Goal: Task Accomplishment & Management: Manage account settings

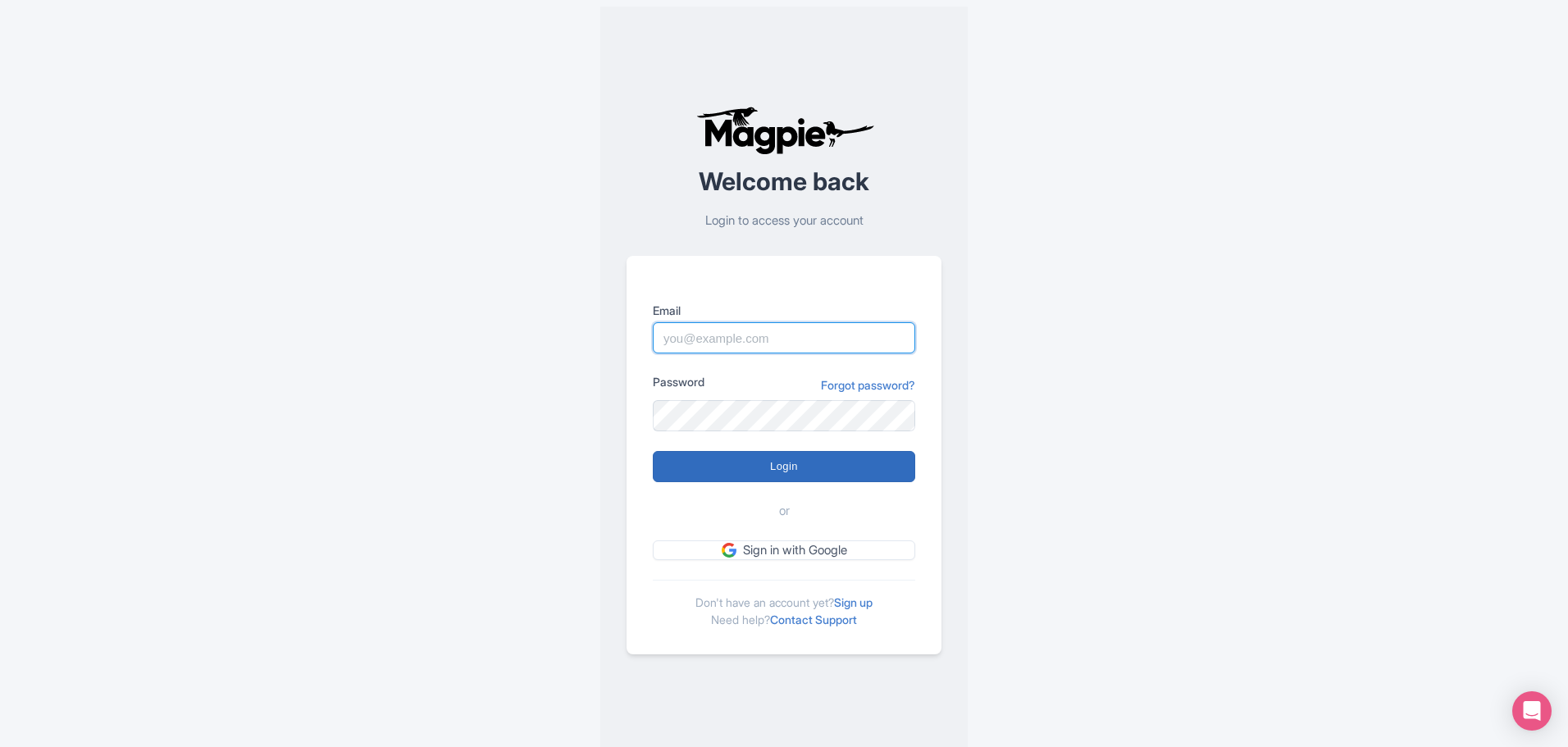
type input "chadia.ammad@citywonders.com"
click at [754, 463] on input "Login" at bounding box center [784, 467] width 262 height 32
type input "Logging in..."
type input "chadia.ammad@citywonders.com"
click at [786, 471] on input "Login" at bounding box center [784, 467] width 262 height 32
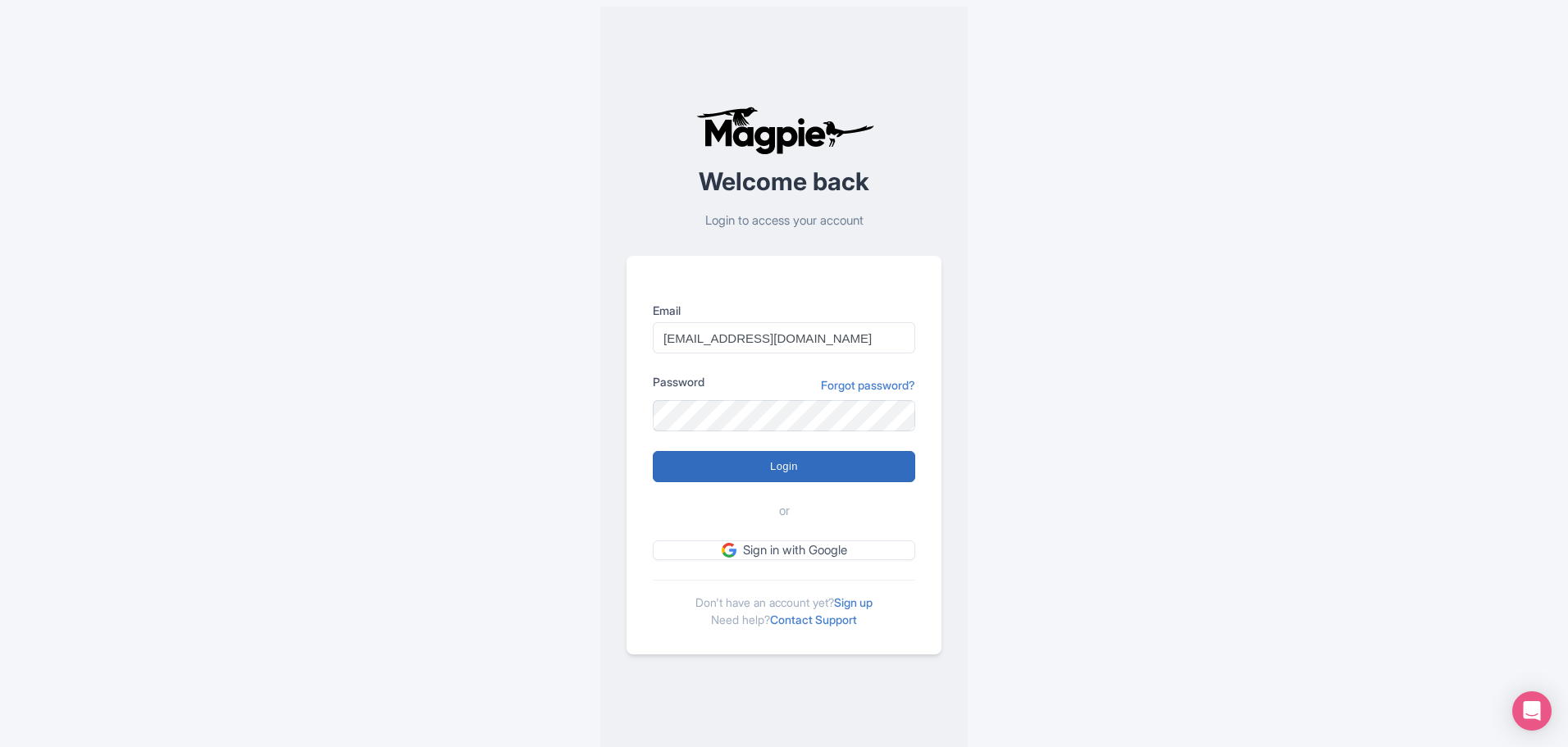
type input "Logging in..."
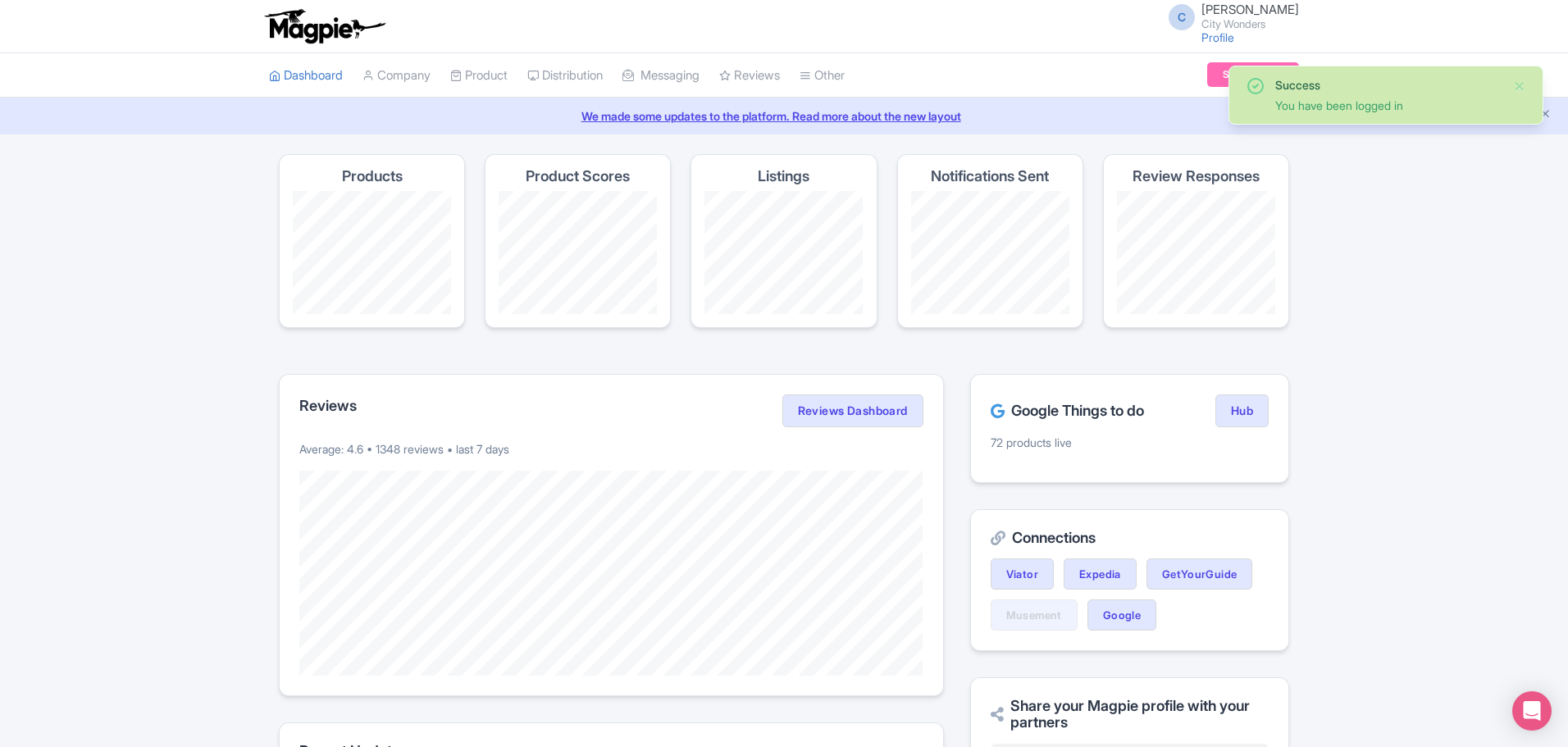
click at [1439, 359] on div "Success You have been logged in Magpie recommends Look into TUI Musement as a d…" at bounding box center [784, 668] width 1568 height 1028
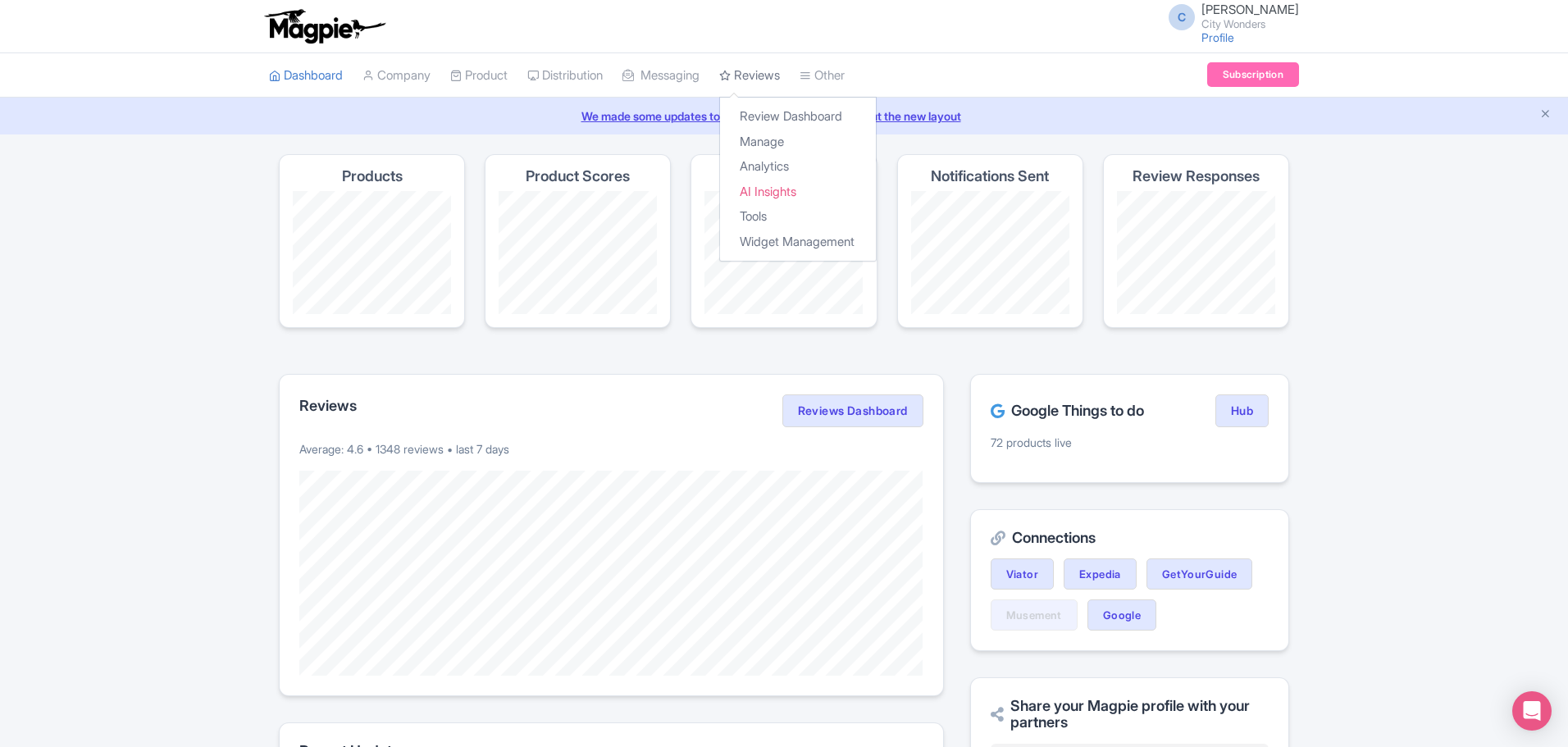
click at [780, 72] on link "Reviews" at bounding box center [749, 76] width 61 height 45
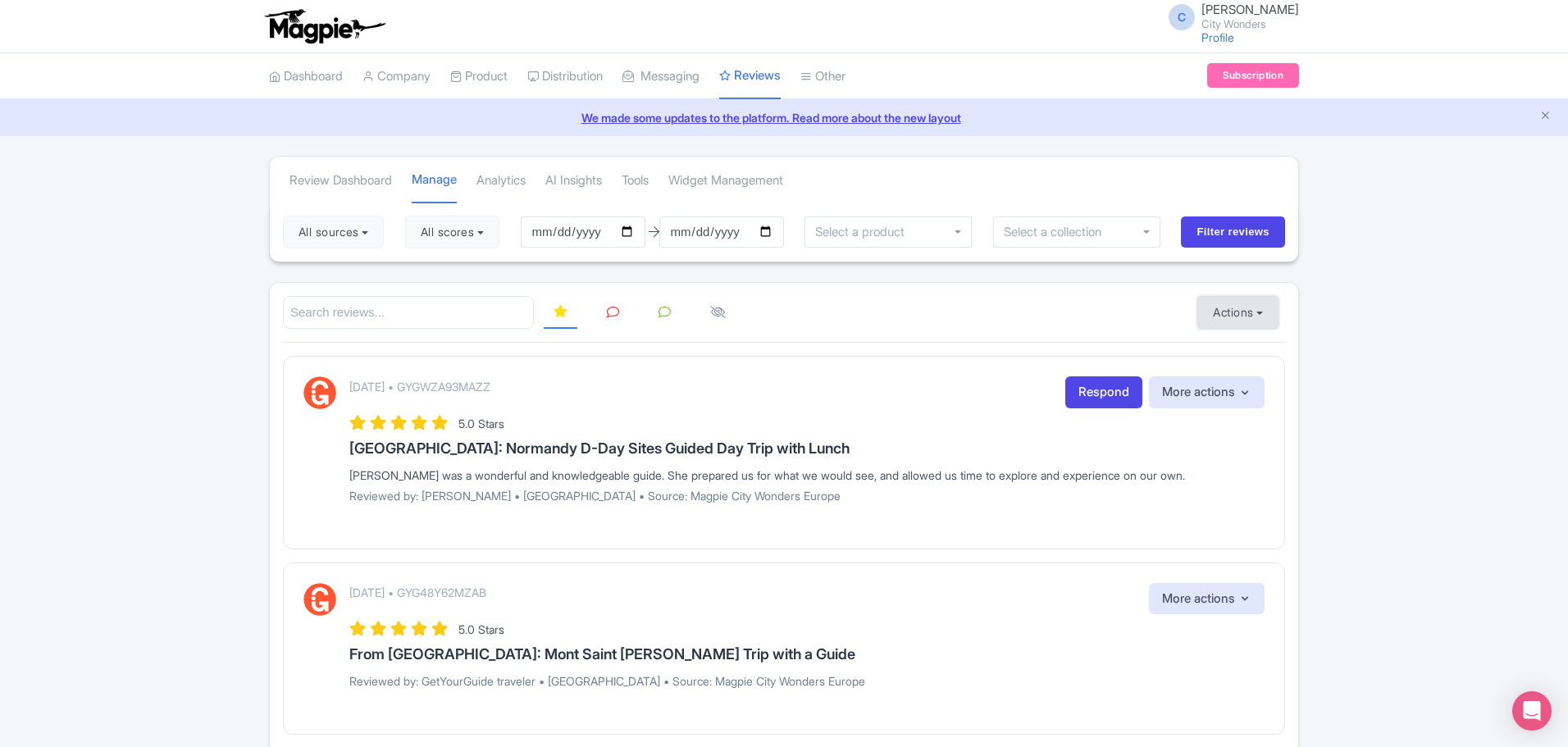
click at [1264, 313] on button "Actions" at bounding box center [1238, 313] width 81 height 33
click at [1268, 352] on link "Import new reviews" at bounding box center [1294, 354] width 192 height 32
click at [582, 115] on link "Manage Resellers" at bounding box center [606, 118] width 156 height 26
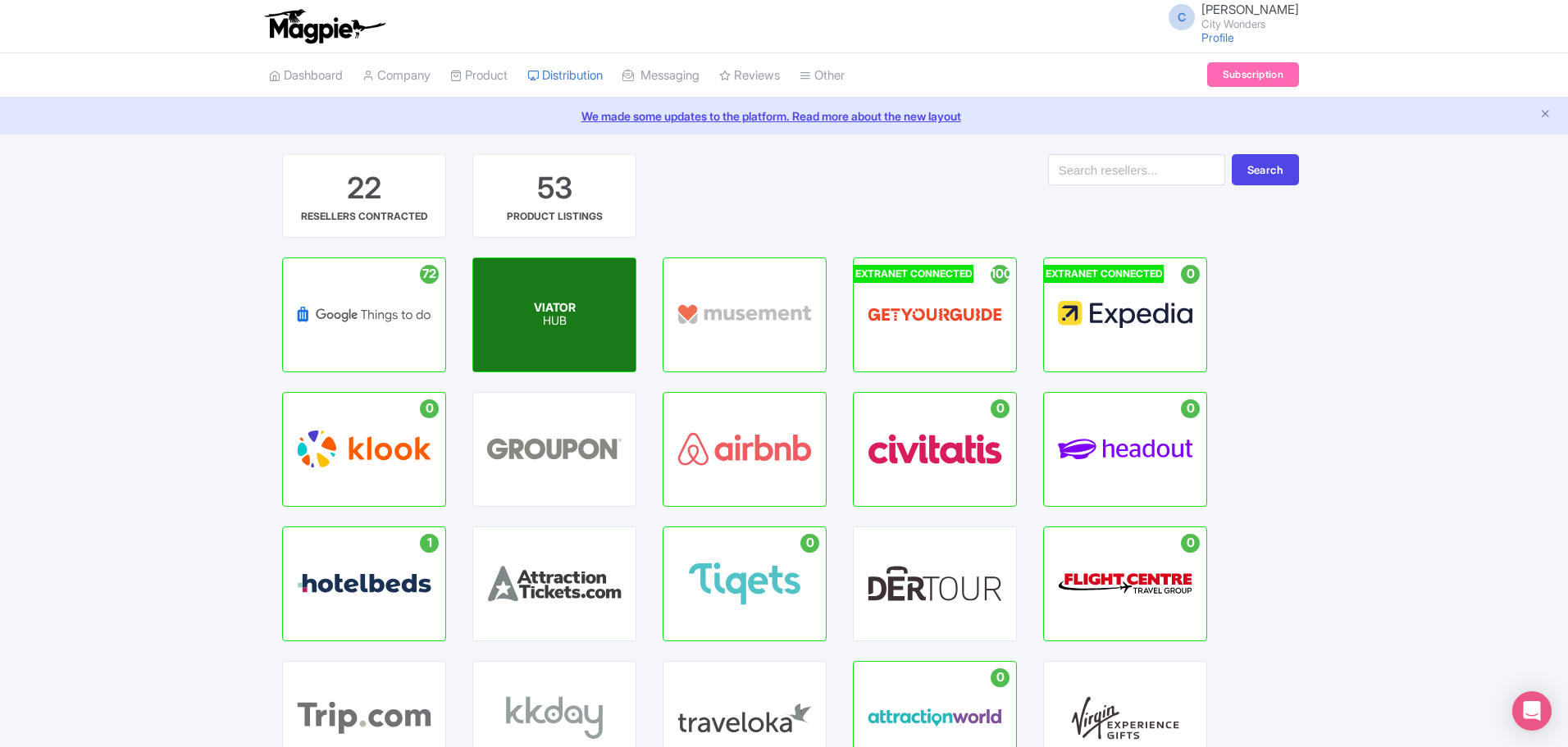
click at [559, 309] on span "VIATOR" at bounding box center [554, 307] width 41 height 14
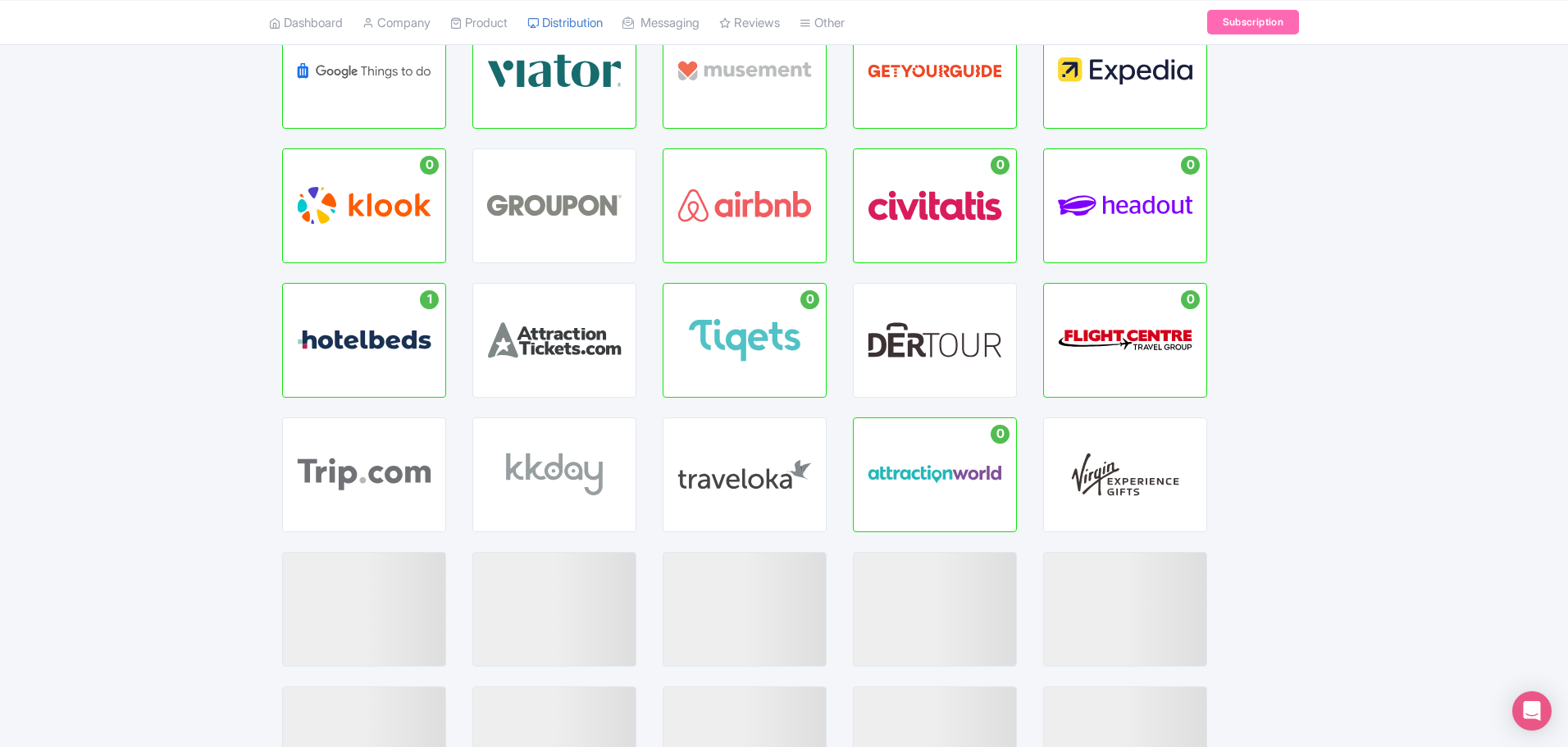
scroll to position [388, 0]
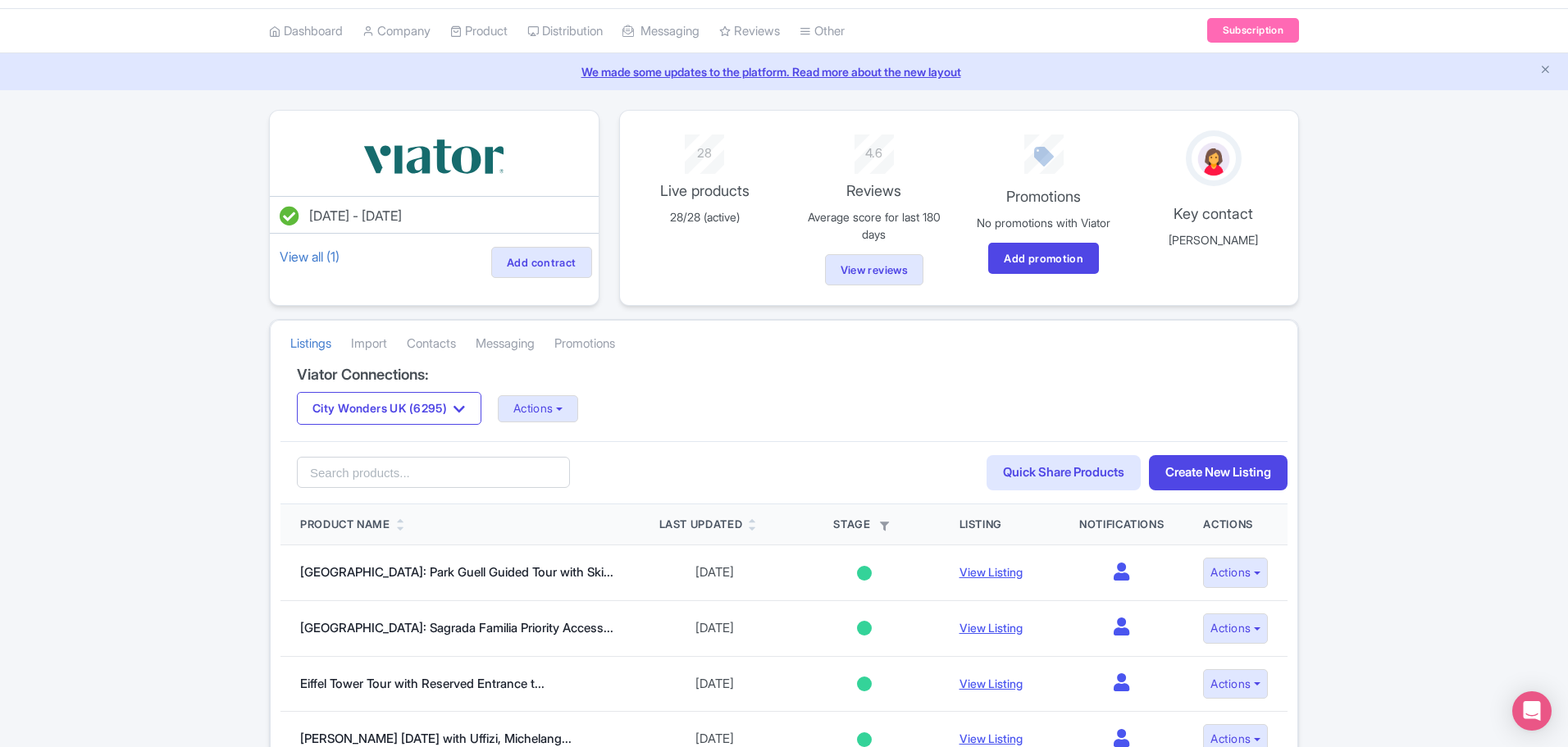
scroll to position [45, 0]
click at [465, 408] on icon "button" at bounding box center [460, 408] width 12 height 13
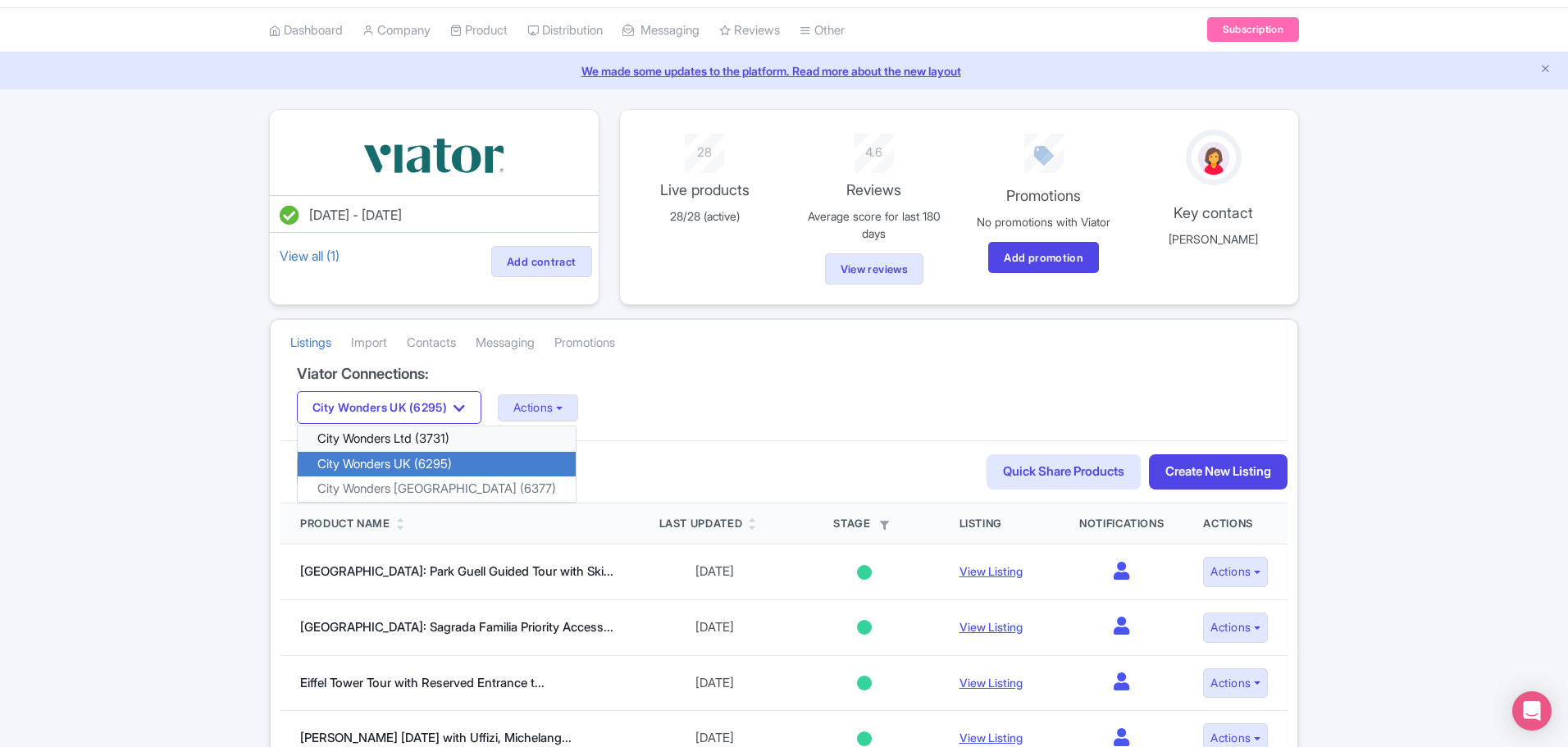
click at [443, 439] on link "City Wonders Ltd (3731)" at bounding box center [436, 439] width 278 height 26
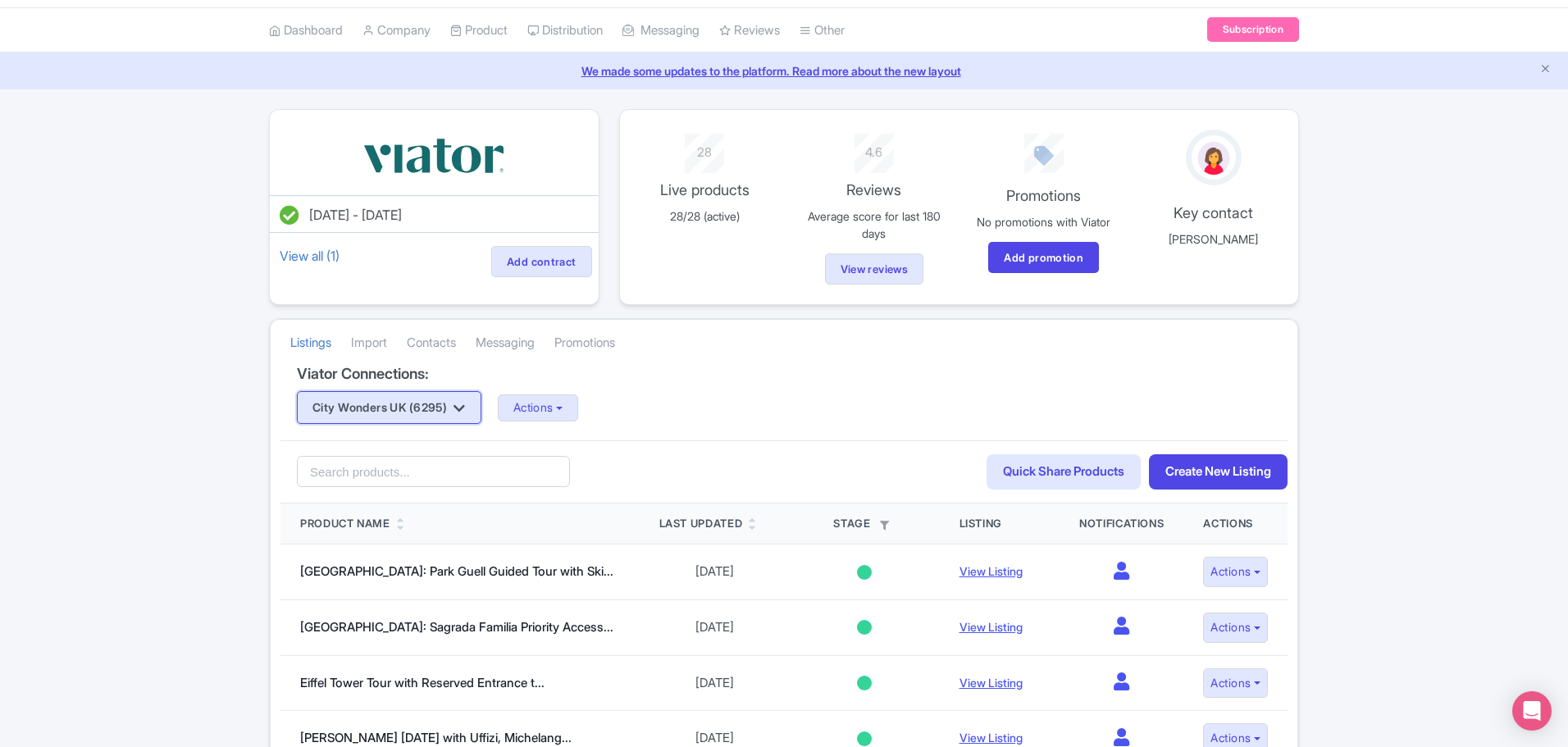
click at [477, 404] on button "City Wonders UK (6295)" at bounding box center [389, 408] width 184 height 33
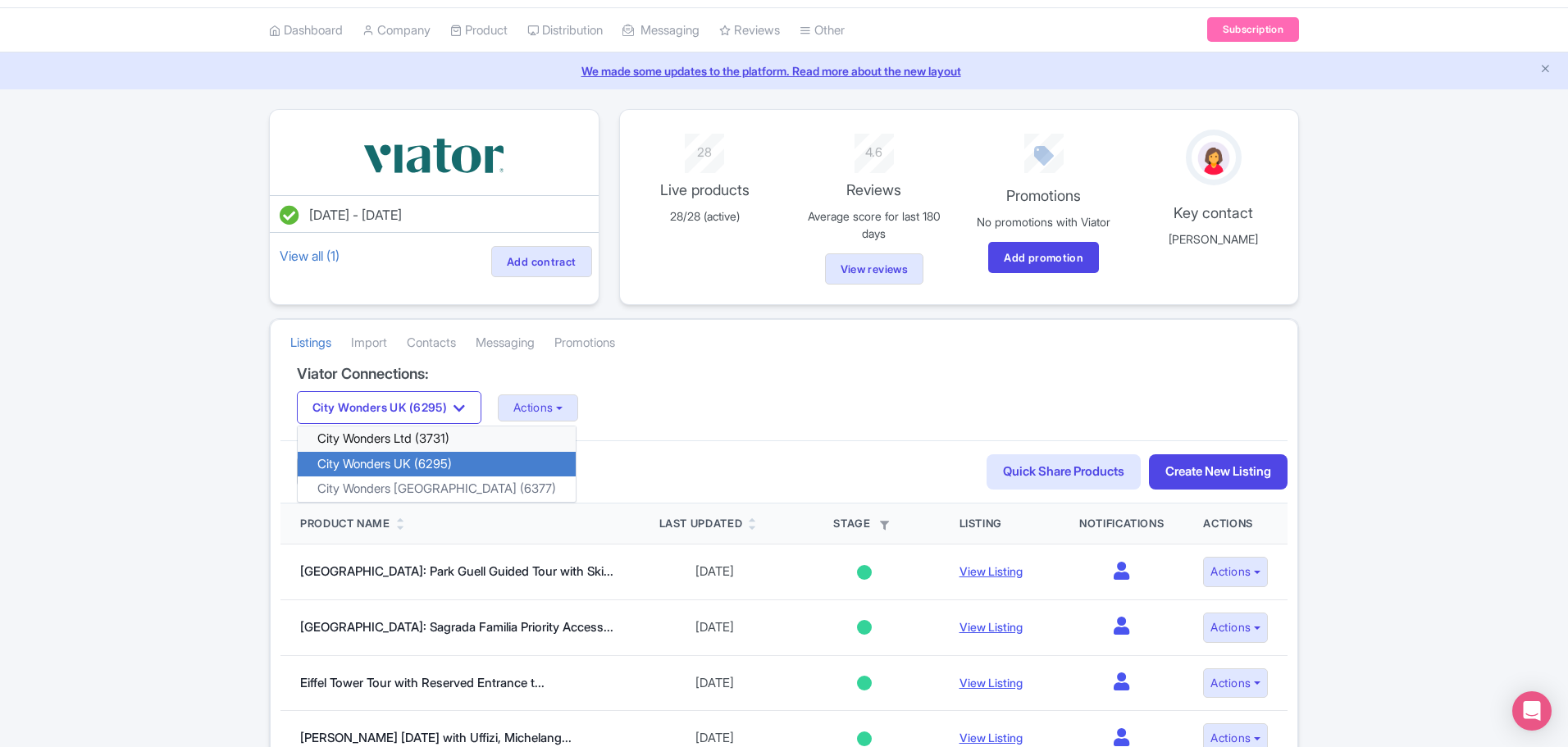
click at [416, 434] on link "City Wonders Ltd (3731)" at bounding box center [436, 439] width 278 height 26
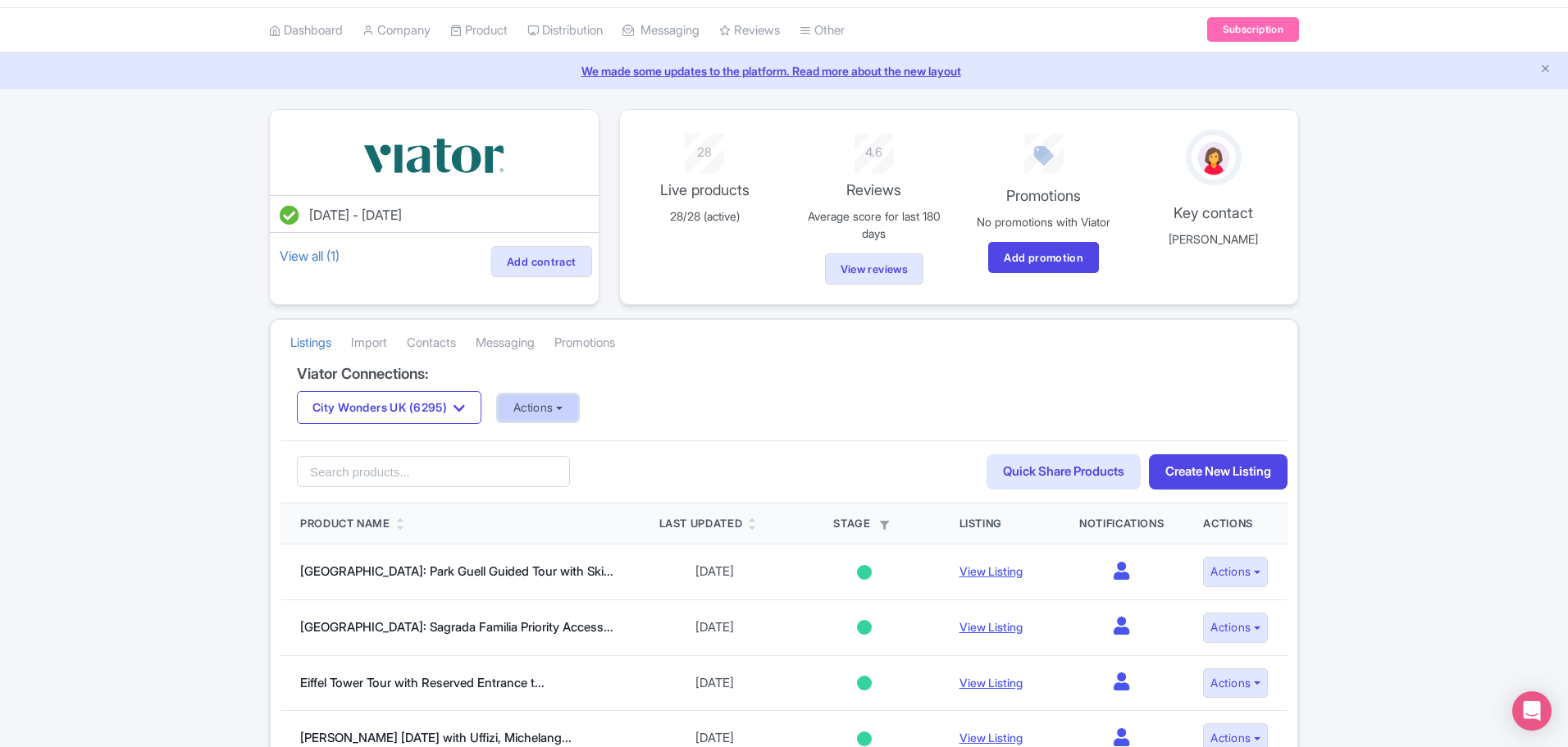
click at [579, 410] on button "Actions" at bounding box center [538, 408] width 81 height 27
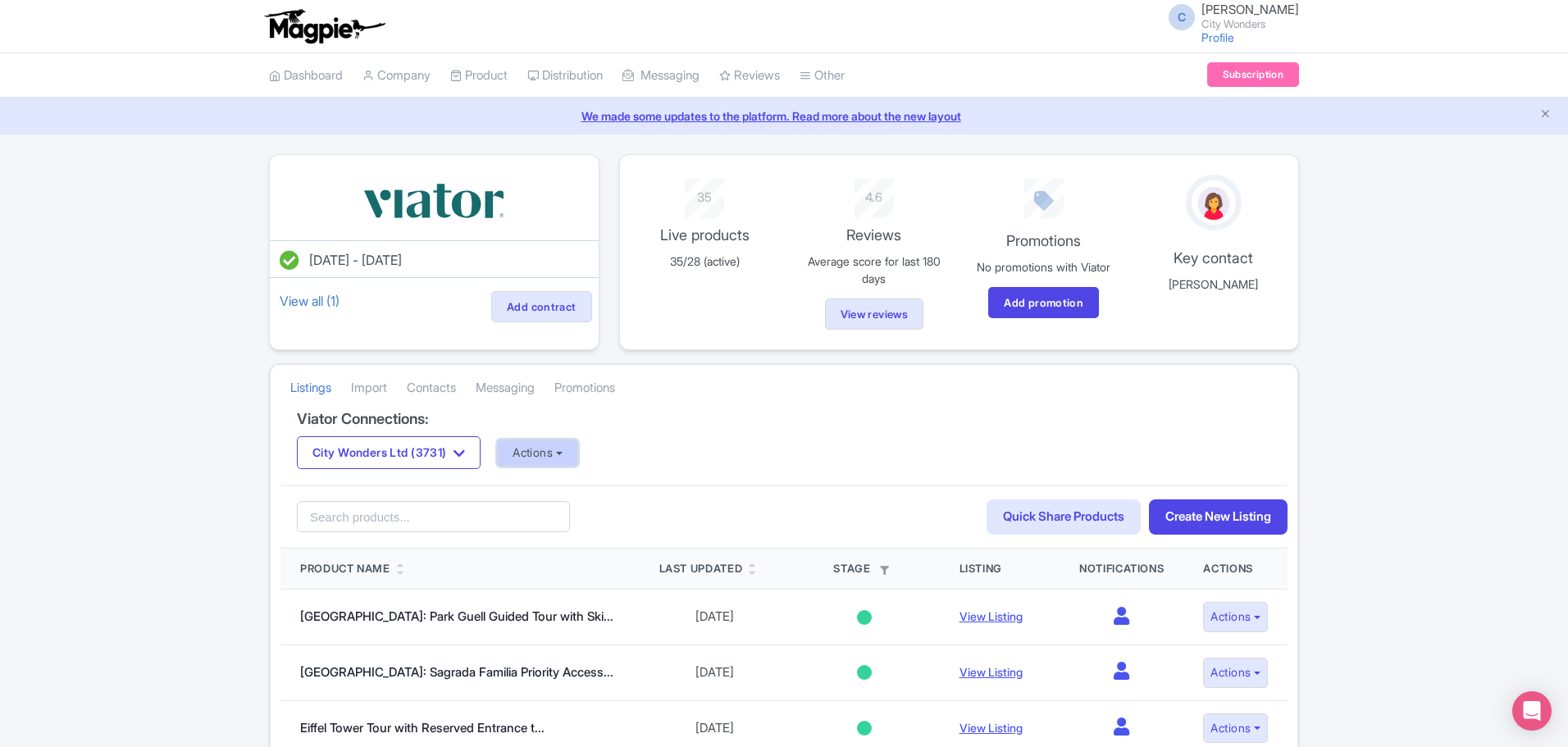
click at [573, 457] on button "Actions" at bounding box center [538, 453] width 81 height 27
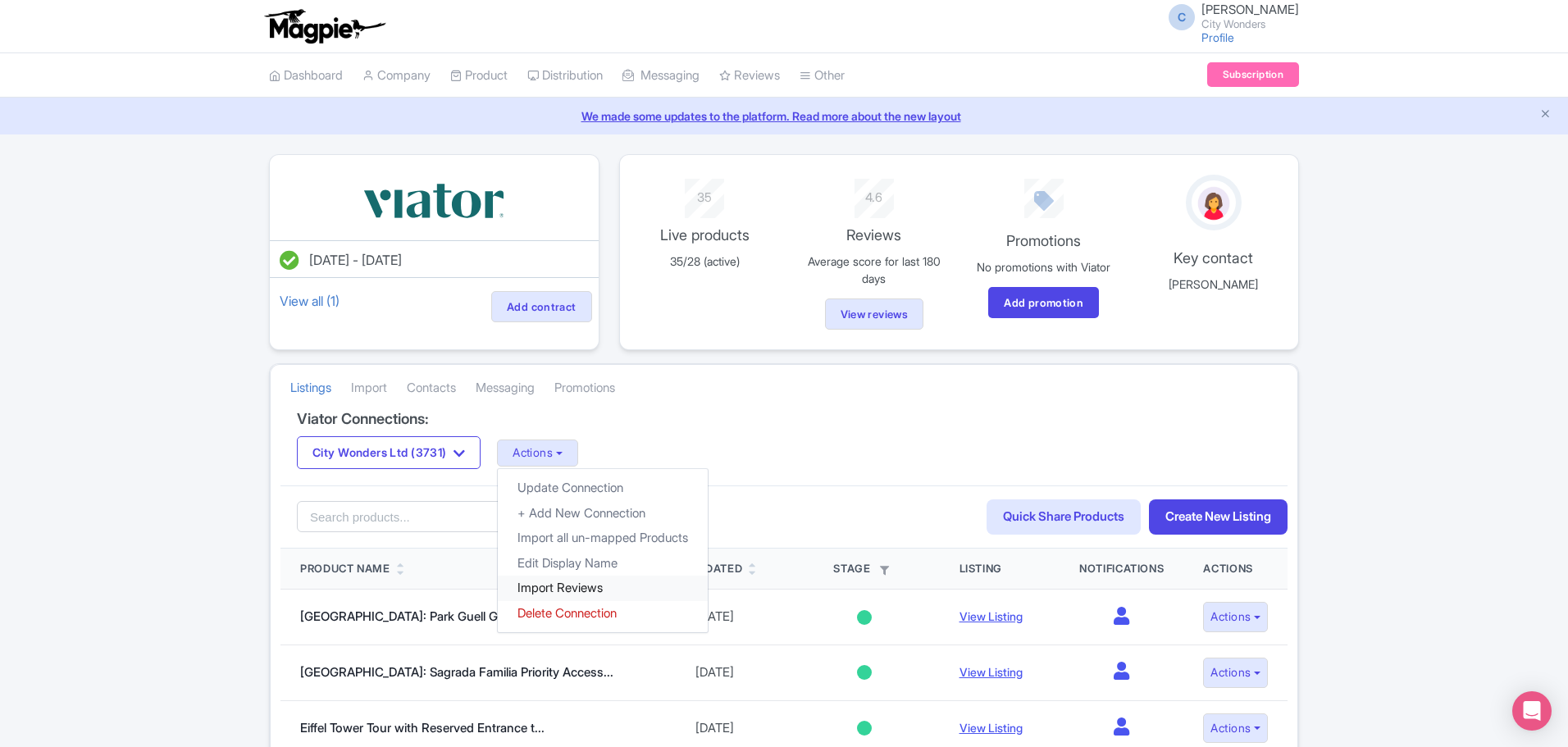
click at [573, 587] on link "Import Reviews" at bounding box center [602, 588] width 210 height 26
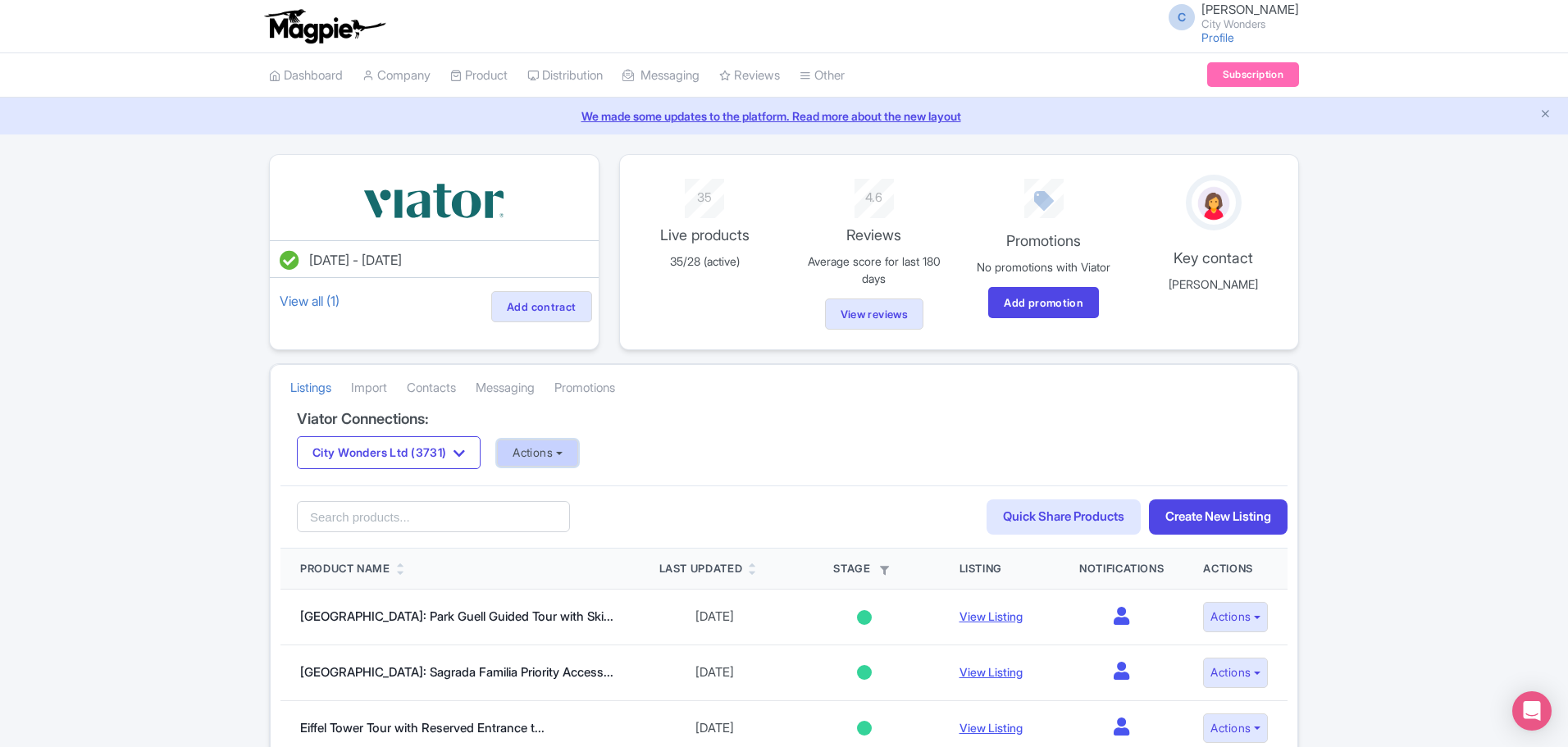
click at [578, 456] on button "Actions" at bounding box center [538, 453] width 81 height 27
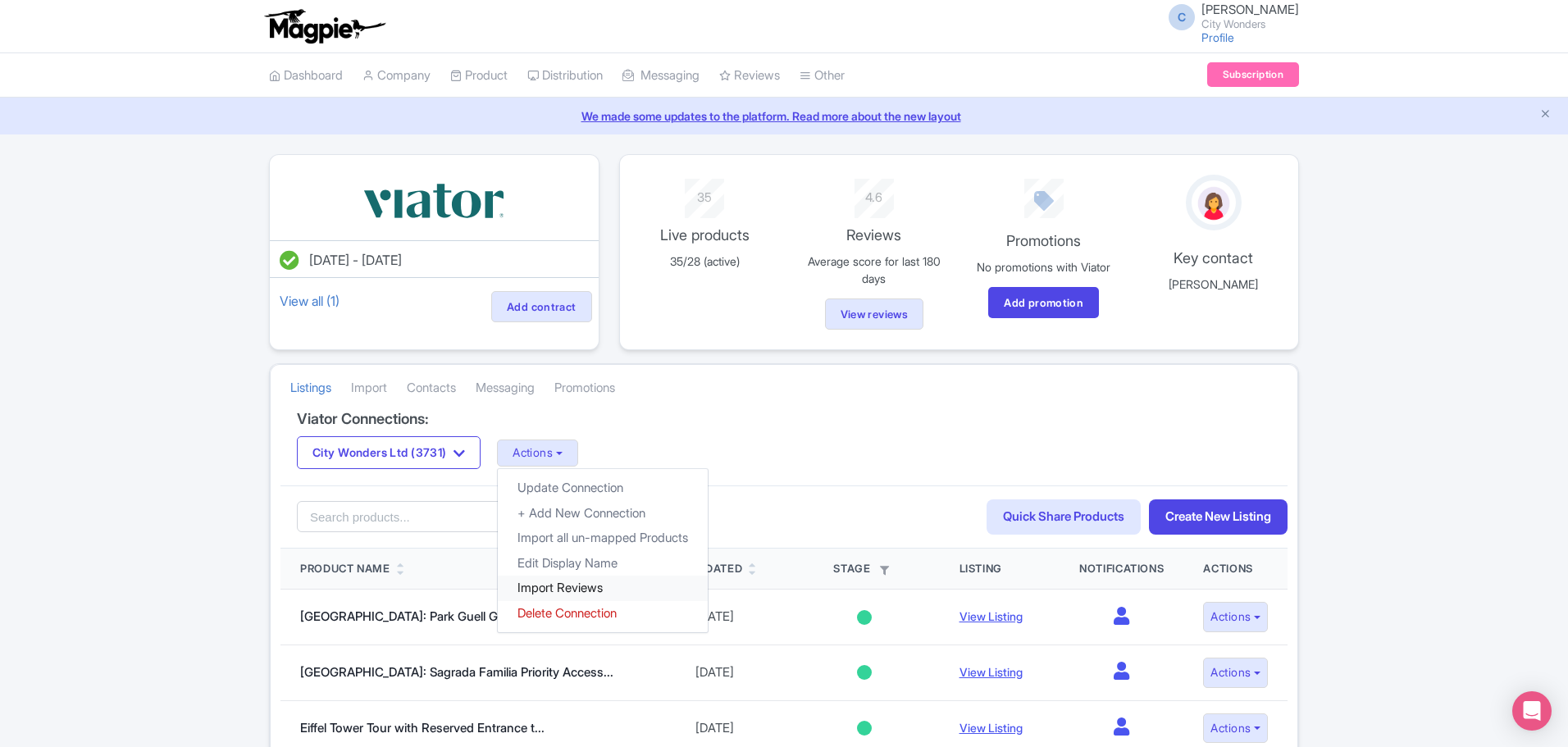
click at [580, 586] on link "Import Reviews" at bounding box center [602, 588] width 210 height 26
